Goal: Information Seeking & Learning: Learn about a topic

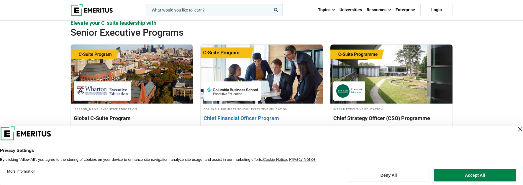
scroll to position [246, 0]
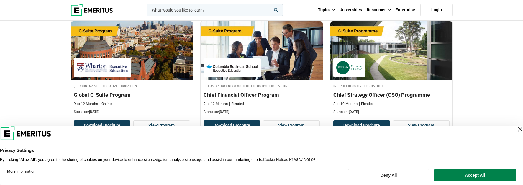
click at [387, 178] on button "Deny All" at bounding box center [388, 175] width 81 height 12
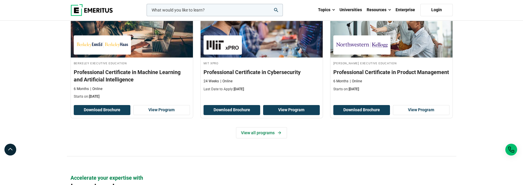
scroll to position [885, 0]
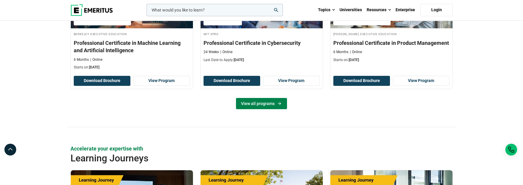
click at [272, 101] on link "View all programs" at bounding box center [261, 103] width 51 height 11
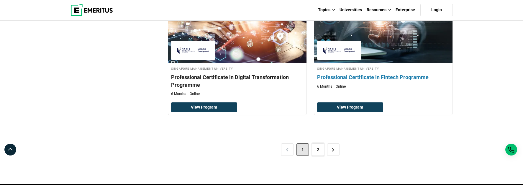
scroll to position [1229, 0]
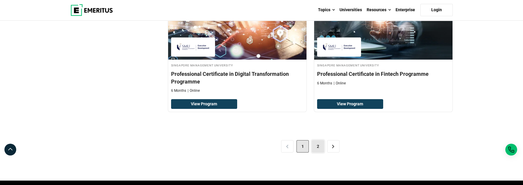
click at [317, 142] on link "2" at bounding box center [318, 146] width 12 height 12
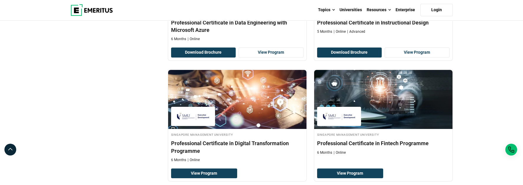
scroll to position [1131, 0]
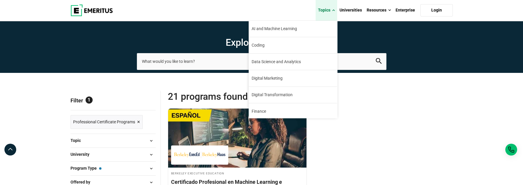
click at [335, 9] on span at bounding box center [333, 10] width 3 height 6
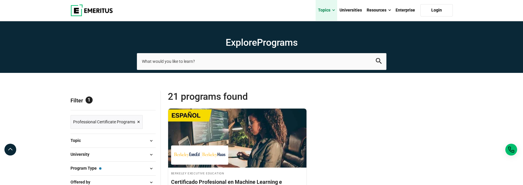
click at [334, 10] on span at bounding box center [333, 10] width 3 height 6
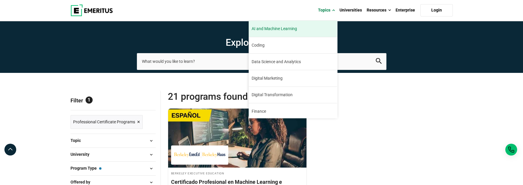
click at [288, 30] on span "AI and Machine Learning" at bounding box center [274, 29] width 45 height 6
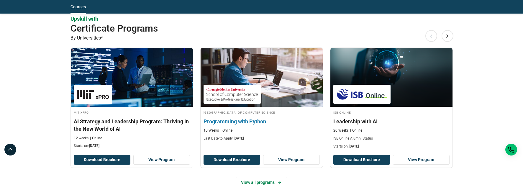
scroll to position [688, 0]
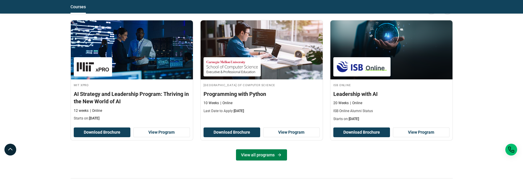
click at [277, 153] on icon at bounding box center [279, 155] width 5 height 5
